Goal: Task Accomplishment & Management: Use online tool/utility

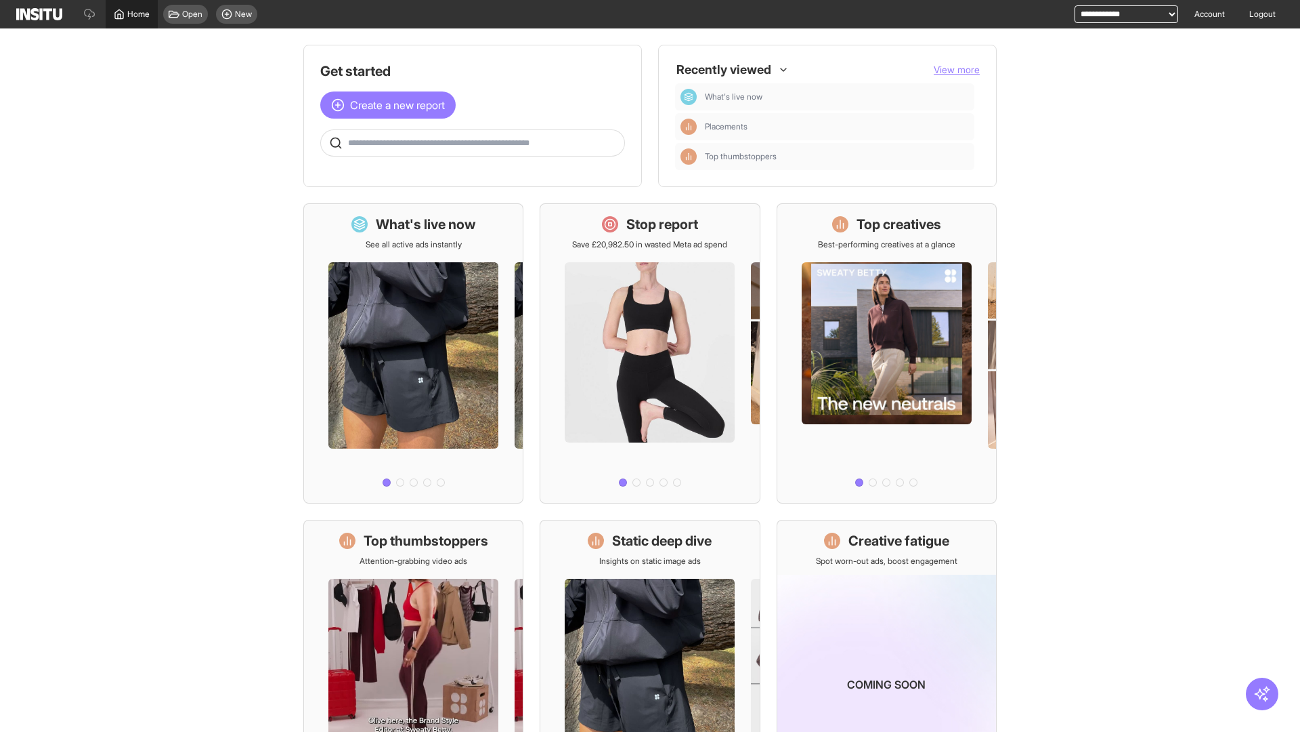
click at [131, 14] on span "Home" at bounding box center [138, 14] width 22 height 11
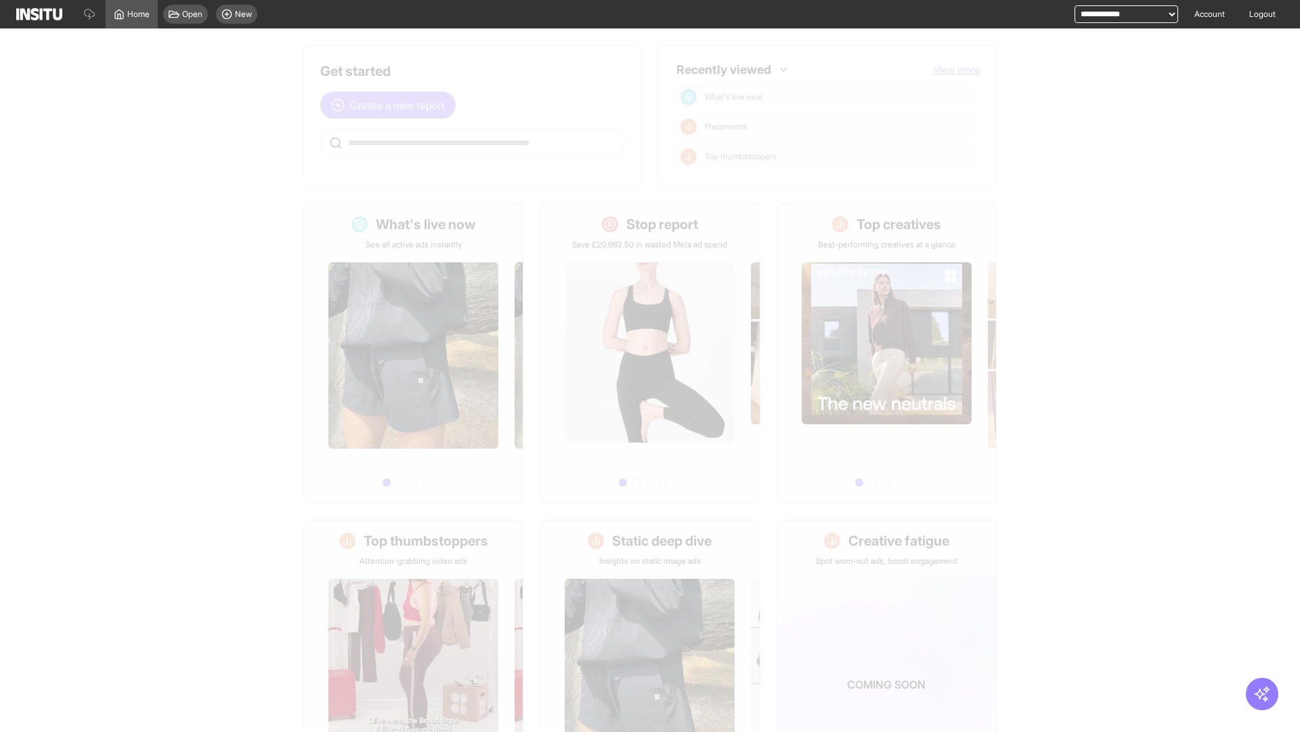
click at [392, 105] on span "Create a new report" at bounding box center [397, 105] width 95 height 16
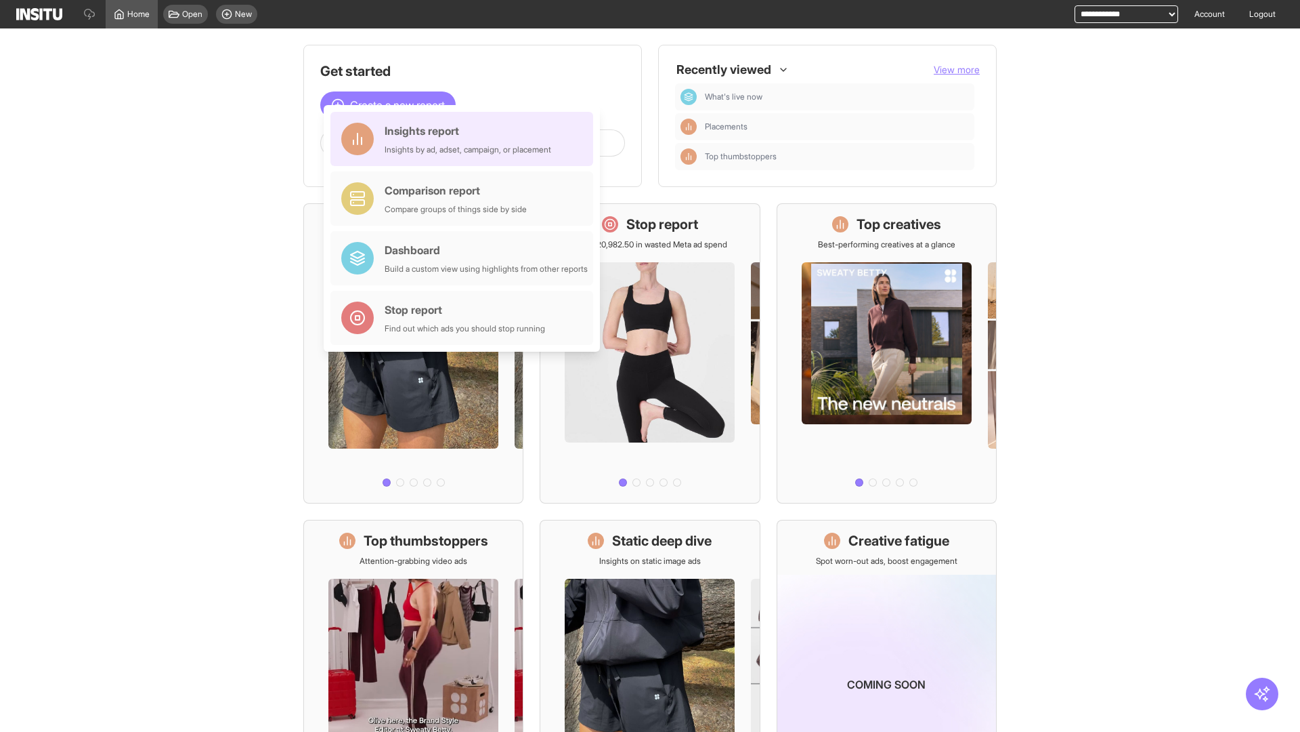
click at [465, 139] on div "Insights report Insights by ad, adset, campaign, or placement" at bounding box center [468, 139] width 167 height 33
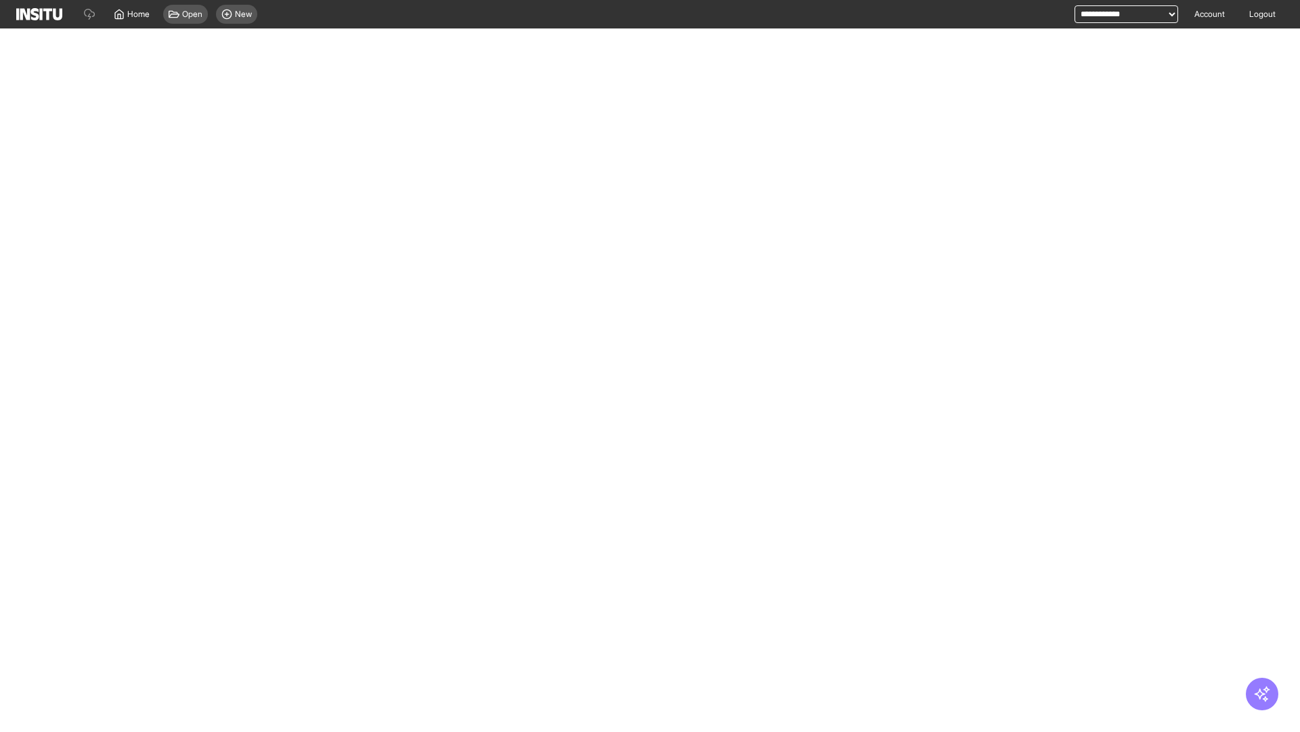
select select "**"
